Goal: Find specific page/section: Find specific page/section

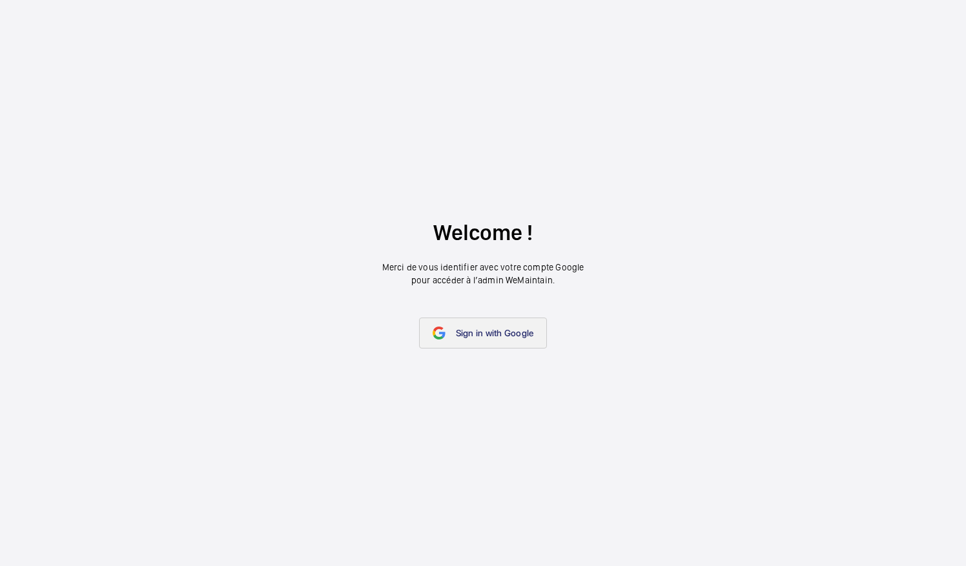
click at [494, 346] on link "Sign in with Google" at bounding box center [483, 333] width 128 height 31
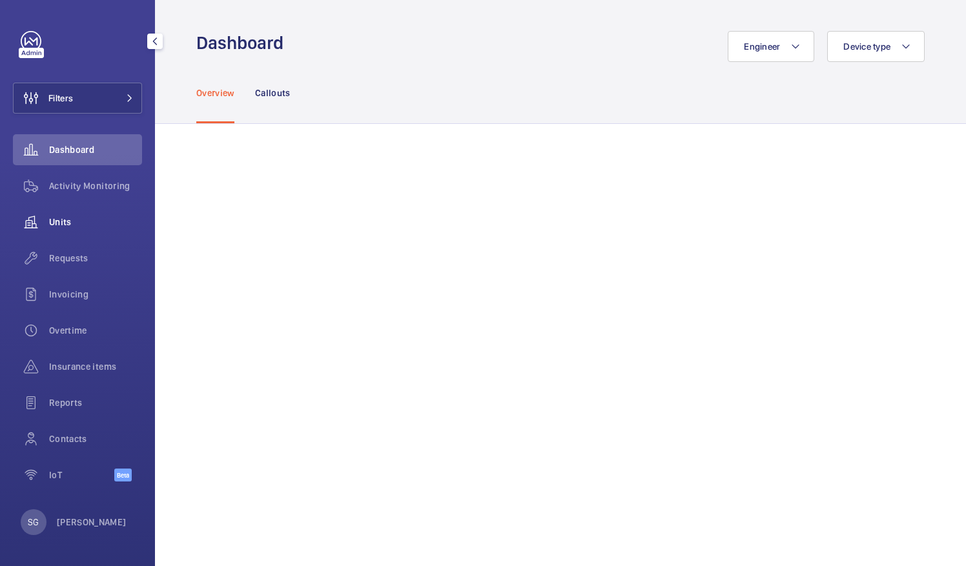
click at [90, 227] on span "Units" at bounding box center [95, 222] width 93 height 13
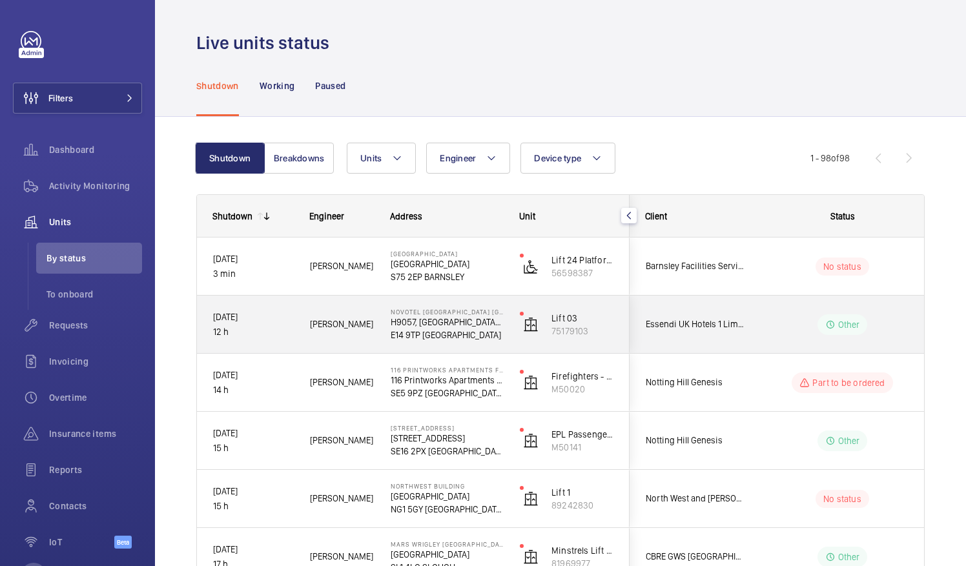
drag, startPoint x: 877, startPoint y: 266, endPoint x: 793, endPoint y: 342, distance: 113.3
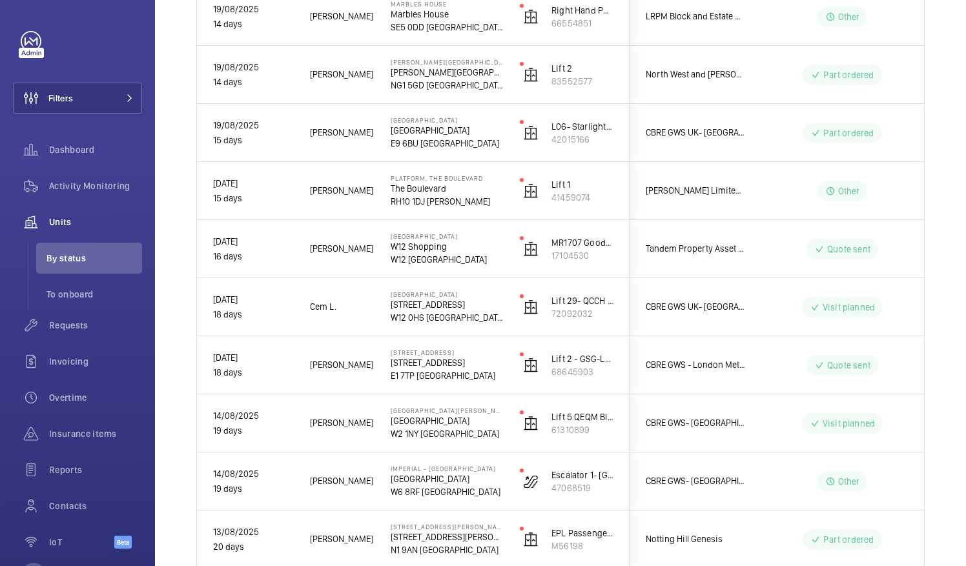
scroll to position [3740, 0]
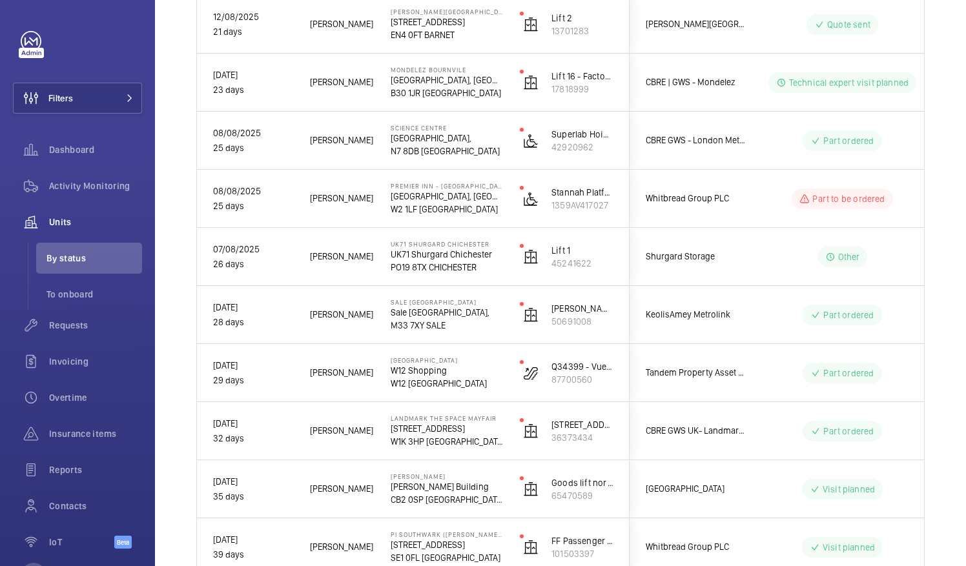
scroll to position [0, 0]
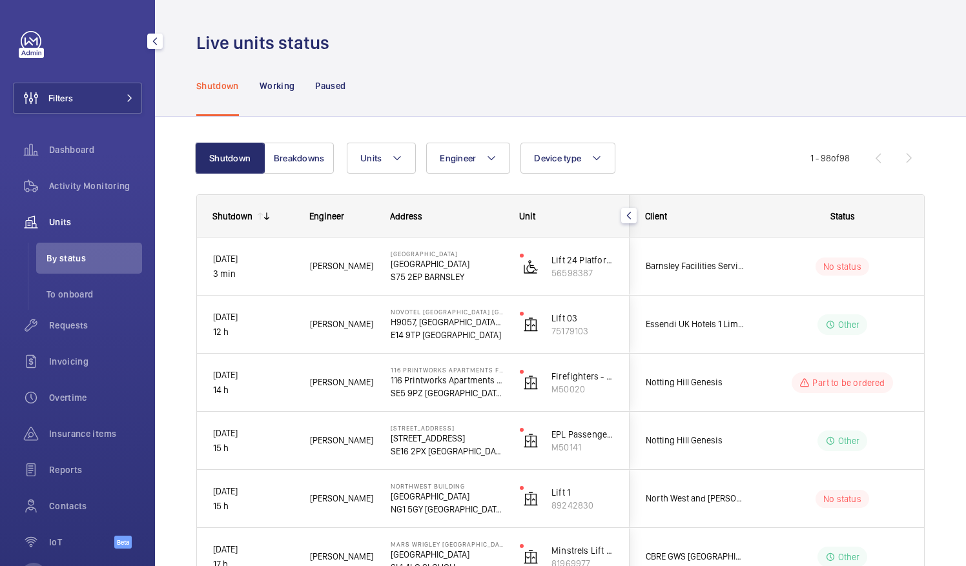
click at [96, 134] on div "Filters Dashboard Activity Monitoring Units By status To onboard Requests Invoi…" at bounding box center [77, 297] width 129 height 532
click at [94, 145] on span "Dashboard" at bounding box center [95, 149] width 93 height 13
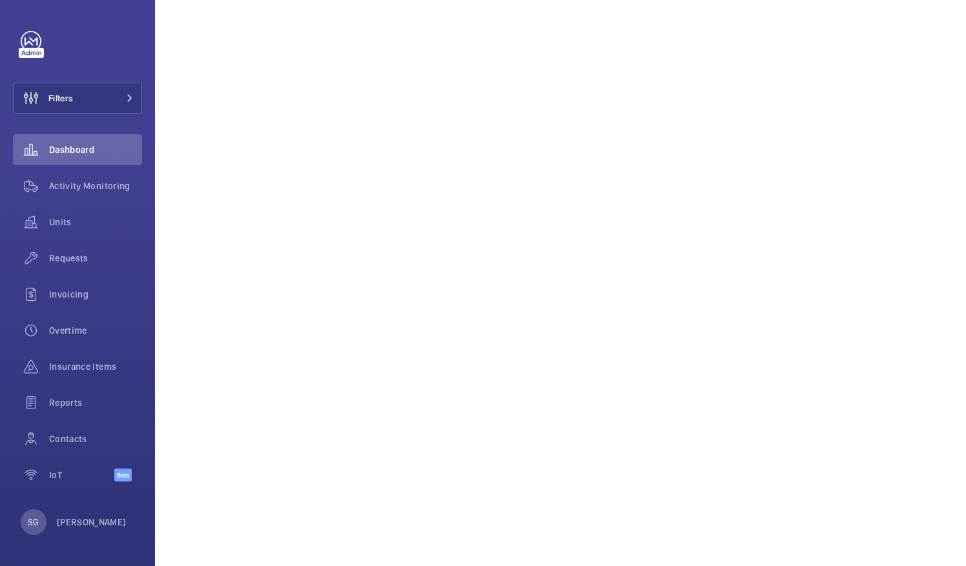
scroll to position [289, 0]
click at [45, 200] on wm-front-icon-button at bounding box center [31, 185] width 36 height 31
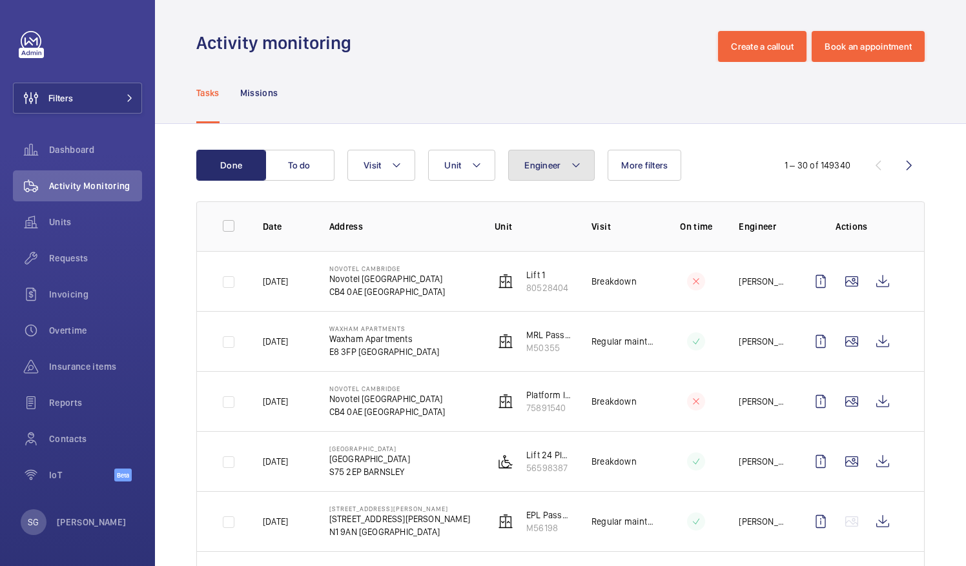
click at [534, 167] on span "Engineer" at bounding box center [542, 165] width 36 height 10
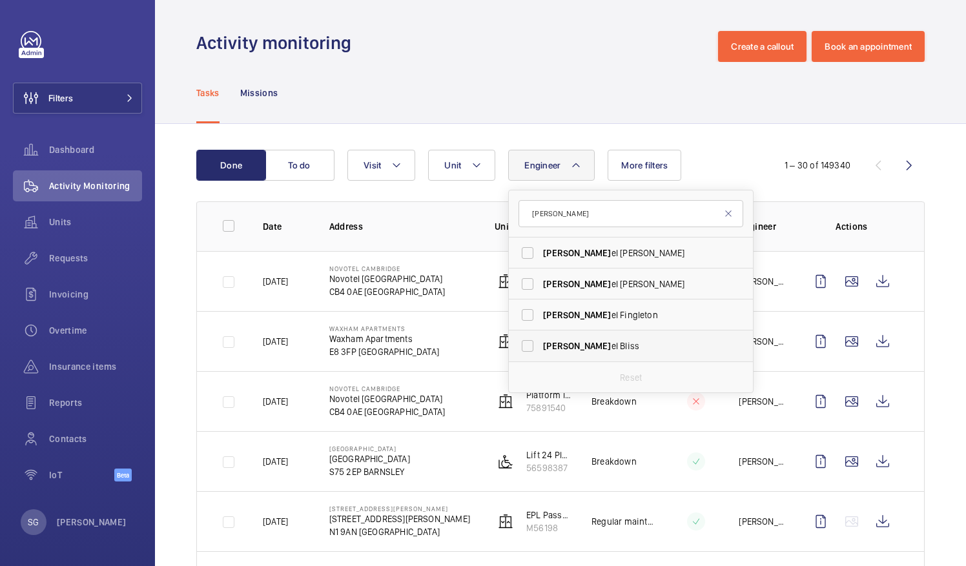
type input "dani"
click at [528, 343] on label "Dani el Bliss" at bounding box center [621, 345] width 225 height 31
click at [528, 343] on input "Dani el Bliss" at bounding box center [527, 346] width 26 height 26
checkbox input "true"
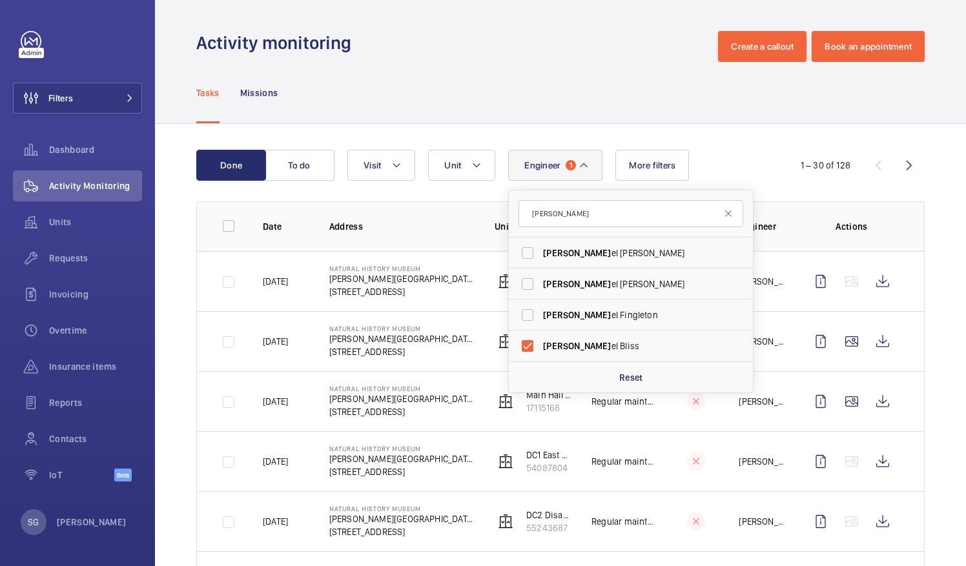
click at [474, 79] on div "Tasks Missions" at bounding box center [560, 92] width 728 height 61
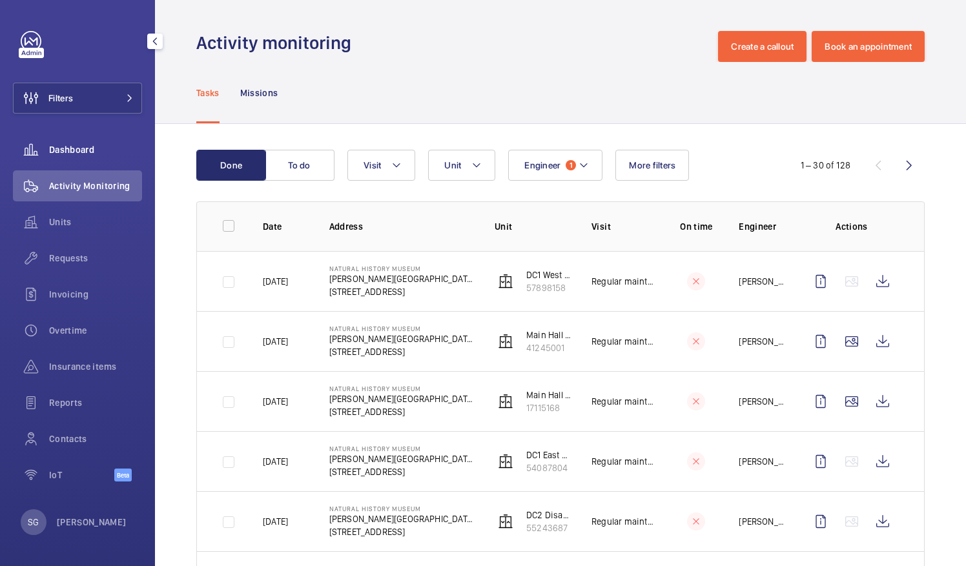
click at [66, 152] on span "Dashboard" at bounding box center [95, 149] width 93 height 13
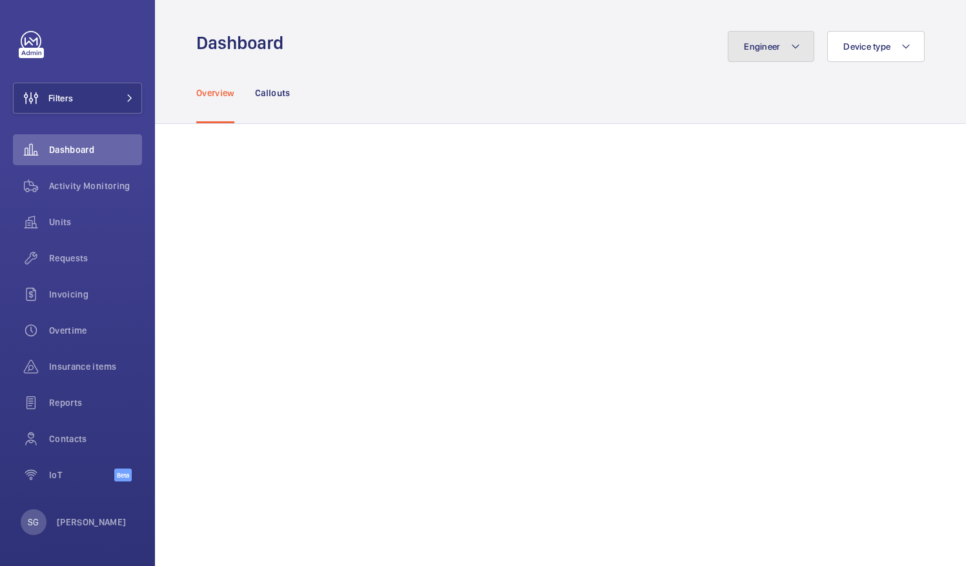
click at [775, 47] on button "Engineer" at bounding box center [770, 46] width 86 height 31
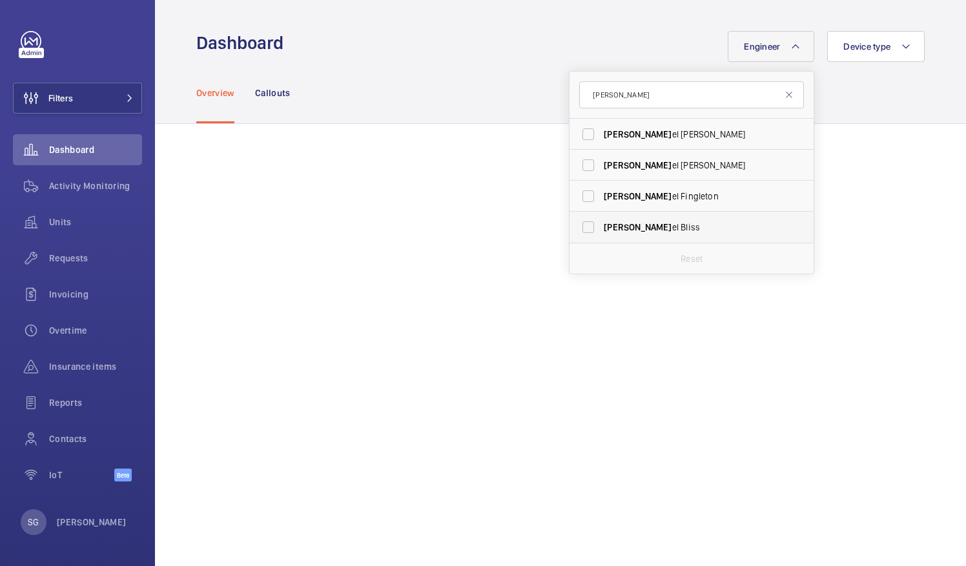
type input "dani"
click at [570, 225] on label "Dani el Bliss" at bounding box center [681, 227] width 225 height 31
click at [575, 225] on input "Dani el Bliss" at bounding box center [588, 227] width 26 height 26
checkbox input "true"
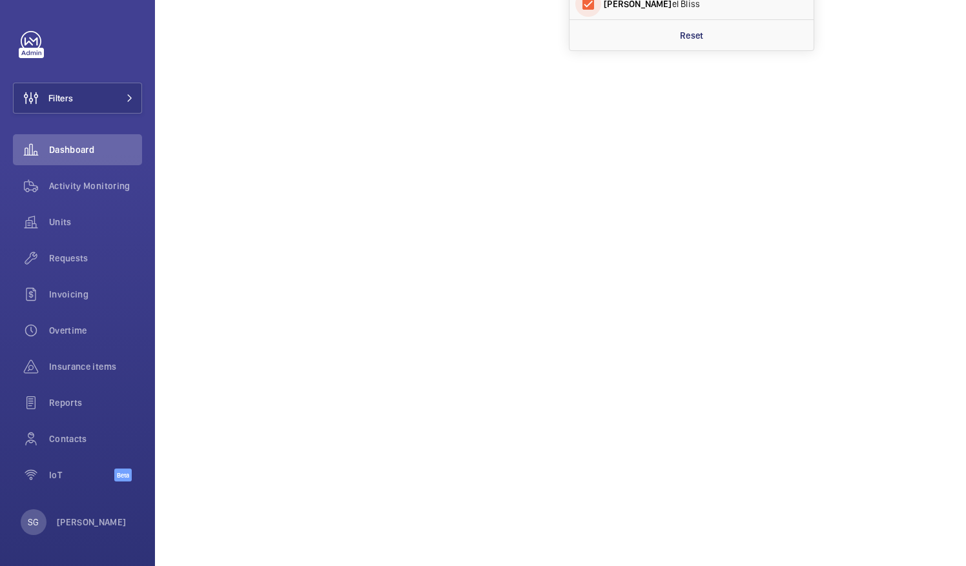
scroll to position [245, 0]
